Goal: Use online tool/utility: Utilize a website feature to perform a specific function

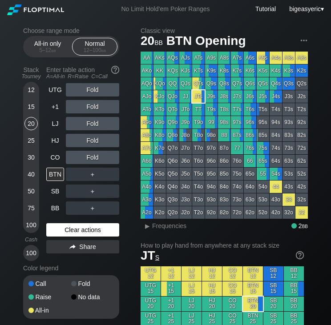
click at [72, 229] on div "Clear actions" at bounding box center [82, 229] width 73 height 13
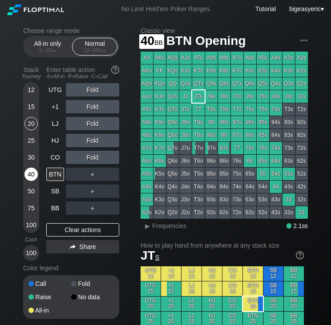
click at [29, 175] on div "40" at bounding box center [30, 174] width 13 height 13
click at [36, 155] on div "30" at bounding box center [30, 157] width 13 height 13
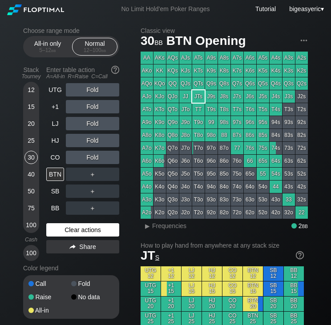
click at [73, 233] on div "Clear actions" at bounding box center [82, 229] width 73 height 13
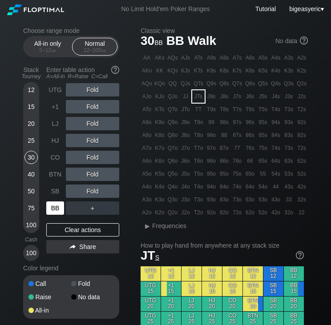
click at [57, 212] on div "BB" at bounding box center [55, 207] width 18 height 13
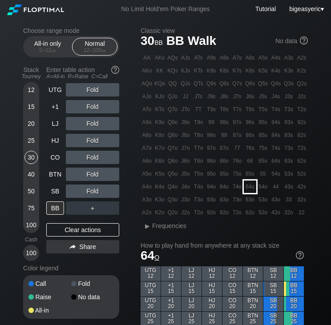
click at [252, 186] on div "64o" at bounding box center [250, 187] width 12 height 12
click at [91, 93] on div "R ✕" at bounding box center [92, 89] width 17 height 13
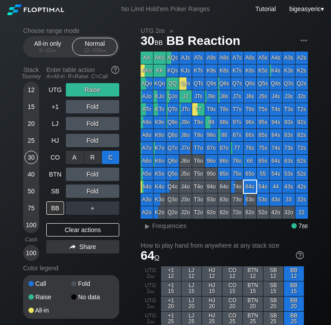
click at [112, 161] on div "C ✕" at bounding box center [110, 157] width 17 height 13
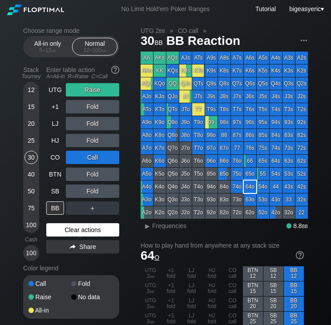
click at [80, 229] on div "Clear actions" at bounding box center [82, 229] width 73 height 13
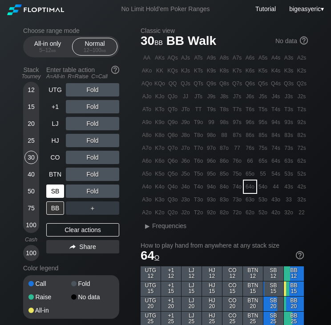
click at [50, 192] on div "SB" at bounding box center [55, 191] width 18 height 13
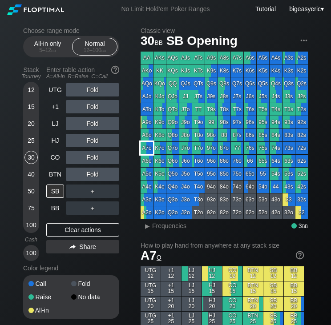
click at [148, 146] on div "A7o" at bounding box center [147, 148] width 12 height 12
click at [93, 129] on div "R ✕" at bounding box center [92, 123] width 17 height 13
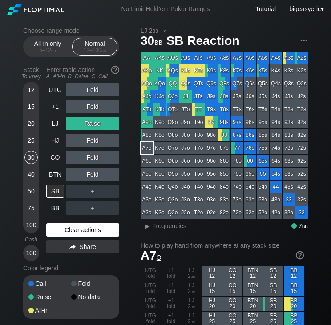
click at [75, 231] on div "Clear actions" at bounding box center [82, 229] width 73 height 13
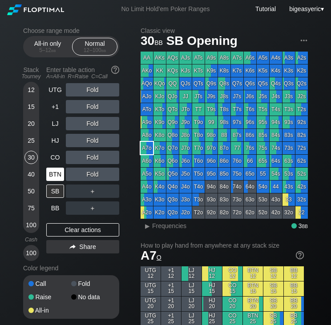
click at [60, 177] on div "BTN" at bounding box center [55, 174] width 18 height 13
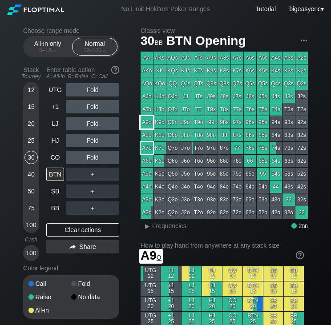
click at [149, 122] on div "A9o" at bounding box center [147, 122] width 12 height 12
click at [94, 177] on div "＋" at bounding box center [92, 174] width 53 height 13
click at [94, 177] on div "R ✕" at bounding box center [92, 174] width 17 height 13
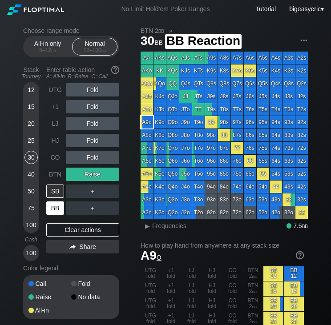
click at [54, 205] on div "BB" at bounding box center [55, 207] width 18 height 13
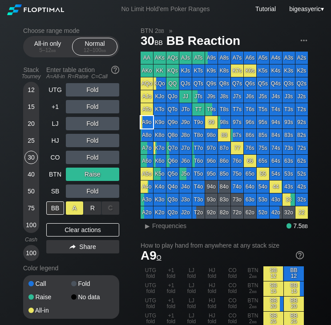
click at [74, 205] on div "A ✕" at bounding box center [74, 207] width 17 height 13
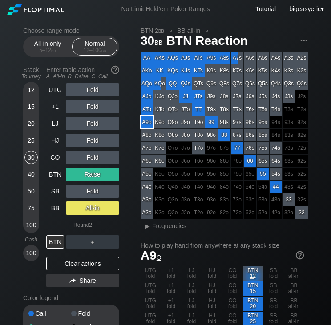
click at [68, 209] on div "All-in" at bounding box center [92, 207] width 53 height 13
click at [78, 209] on div "A ✕" at bounding box center [74, 207] width 17 height 13
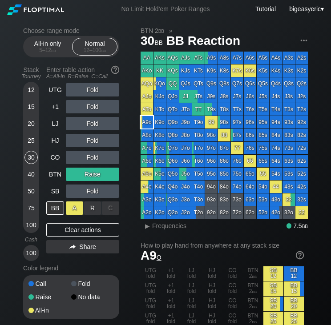
click at [80, 206] on div "A ✕" at bounding box center [74, 207] width 17 height 13
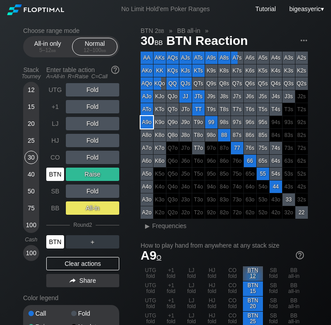
click at [58, 245] on div "BTN" at bounding box center [55, 241] width 18 height 13
click at [82, 245] on div "A ✕" at bounding box center [74, 241] width 17 height 13
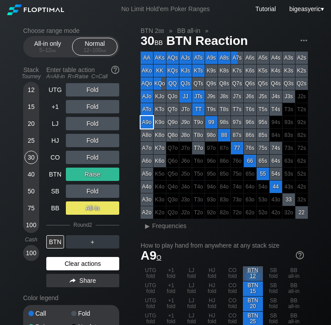
click at [72, 266] on div "Clear actions" at bounding box center [82, 263] width 73 height 13
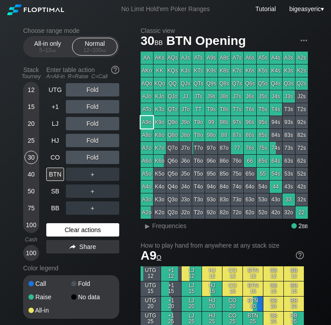
click at [72, 266] on div "Color legend" at bounding box center [71, 268] width 96 height 14
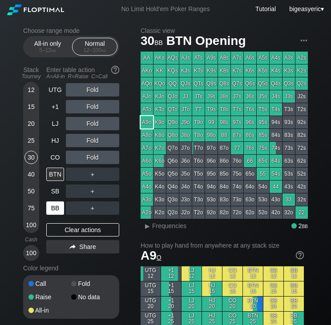
click at [57, 207] on div "BB" at bounding box center [55, 207] width 18 height 13
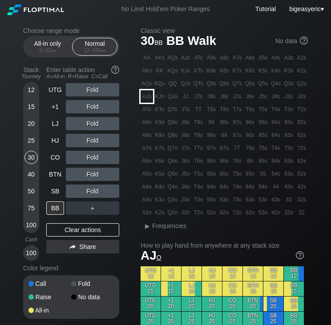
click at [143, 102] on div "AJo" at bounding box center [147, 96] width 12 height 12
click at [150, 97] on div "AJo" at bounding box center [147, 96] width 12 height 12
click at [95, 158] on div "R ✕" at bounding box center [92, 157] width 17 height 13
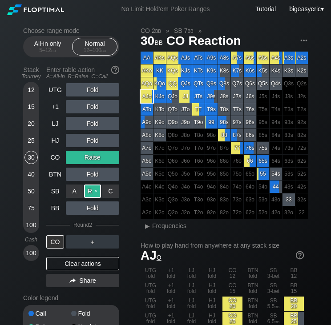
click at [92, 195] on div "R ✕" at bounding box center [92, 191] width 17 height 13
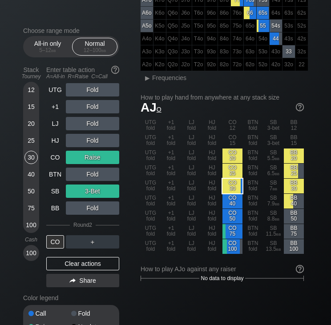
scroll to position [149, 0]
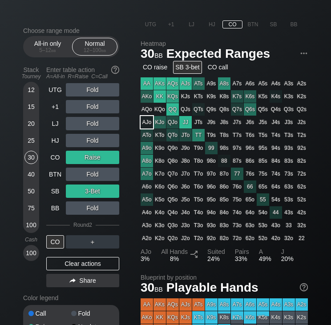
scroll to position [529, 0]
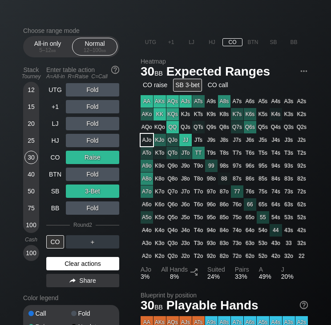
click at [87, 260] on div "Clear actions" at bounding box center [82, 263] width 73 height 13
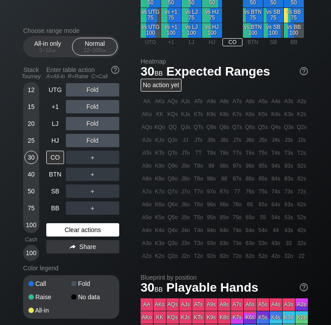
click at [68, 237] on div "Clear actions" at bounding box center [82, 229] width 73 height 13
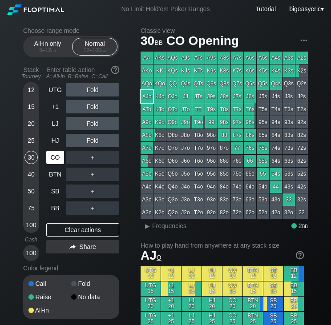
click at [58, 156] on div "CO" at bounding box center [55, 157] width 18 height 13
click at [89, 110] on div "Fold" at bounding box center [92, 106] width 53 height 13
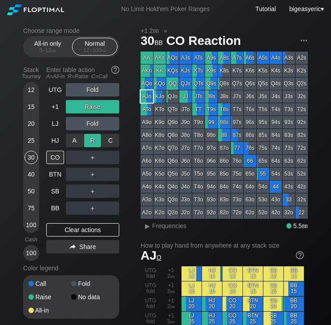
click at [87, 145] on div "R ✕" at bounding box center [92, 140] width 17 height 13
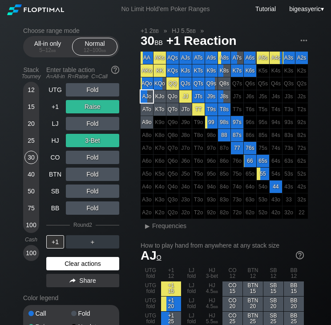
click at [83, 264] on div "Clear actions" at bounding box center [82, 263] width 73 height 13
